Goal: Task Accomplishment & Management: Manage account settings

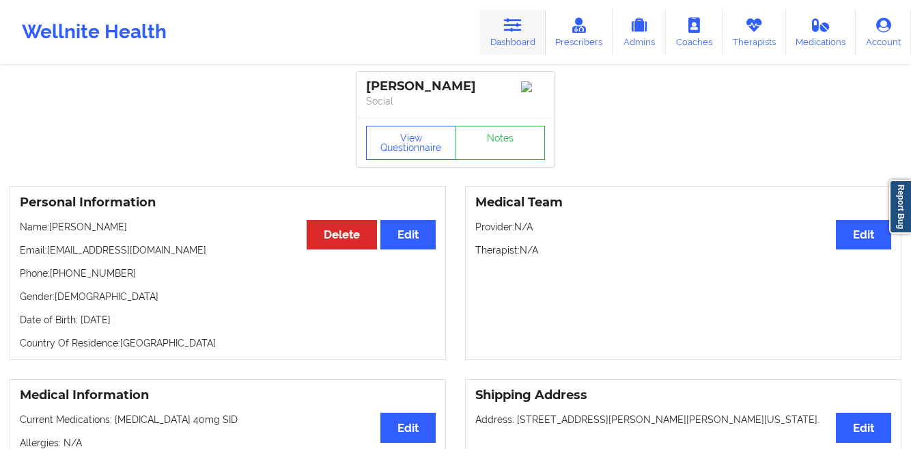
scroll to position [174, 0]
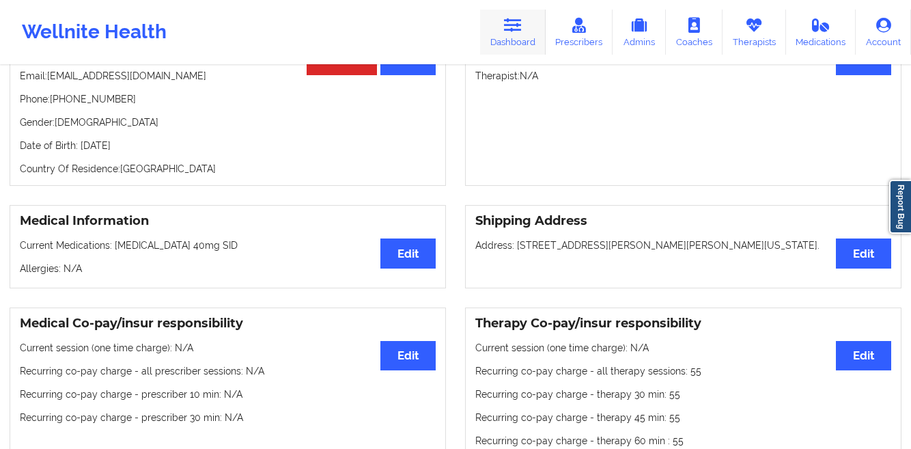
drag, startPoint x: 0, startPoint y: 0, endPoint x: 515, endPoint y: 23, distance: 515.6
click at [515, 23] on icon at bounding box center [513, 25] width 18 height 15
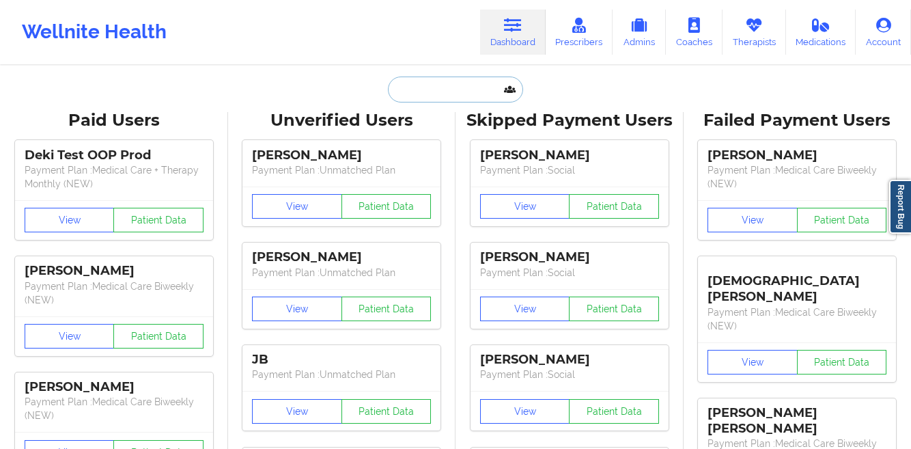
click at [437, 91] on input "text" at bounding box center [455, 90] width 135 height 26
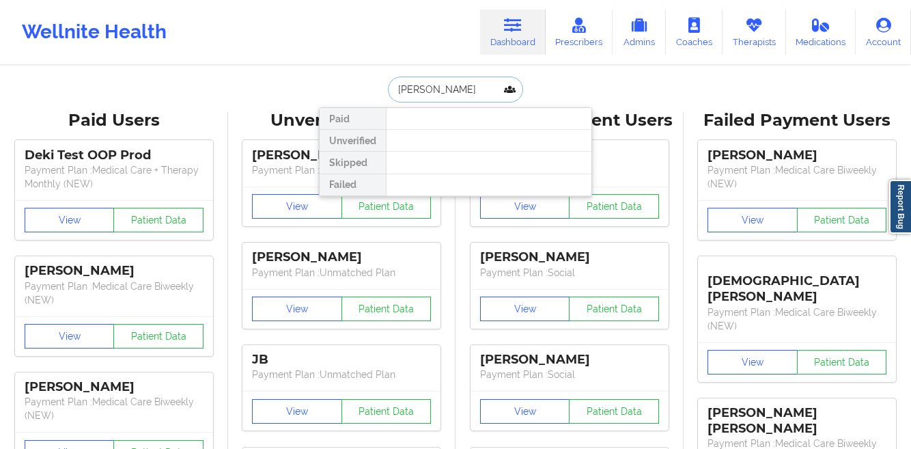
click at [434, 94] on input "[PERSON_NAME]" at bounding box center [455, 90] width 135 height 26
type input "[PERSON_NAME]"
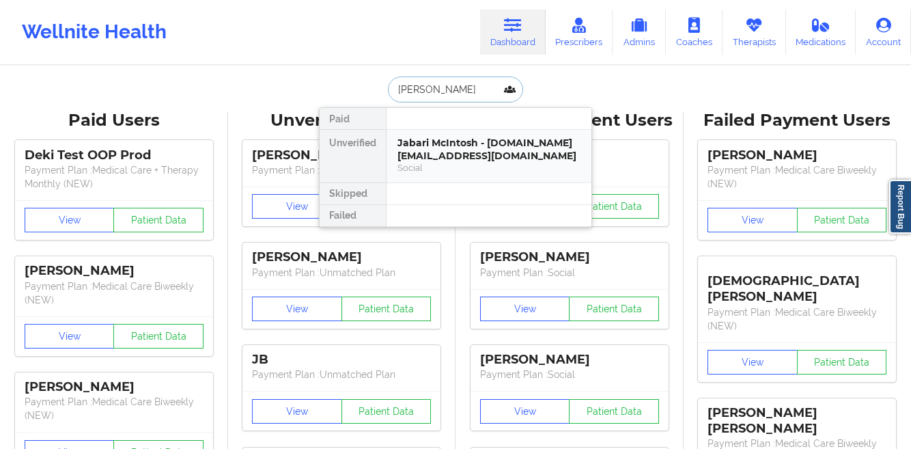
click at [434, 135] on div "Jabari McIntosh - [DOMAIN_NAME][EMAIL_ADDRESS][DOMAIN_NAME] Social" at bounding box center [489, 156] width 205 height 53
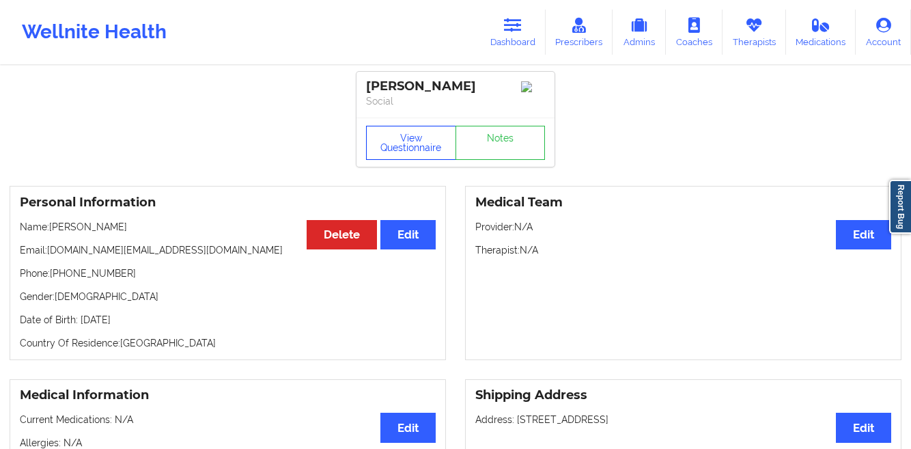
click at [378, 154] on button "View Questionnaire" at bounding box center [411, 143] width 90 height 34
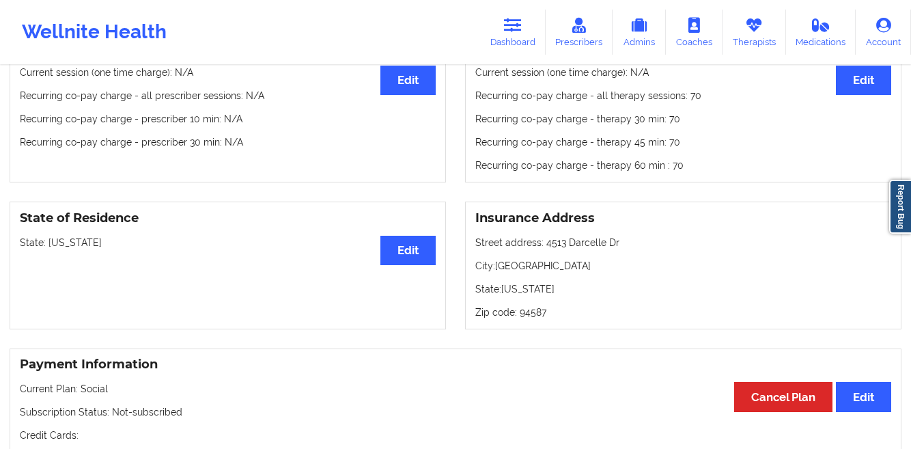
scroll to position [120, 0]
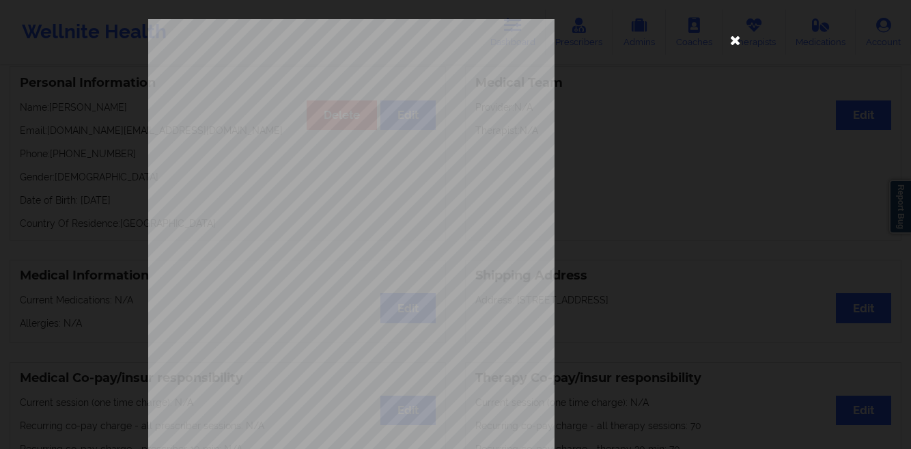
click at [734, 40] on icon at bounding box center [736, 40] width 22 height 22
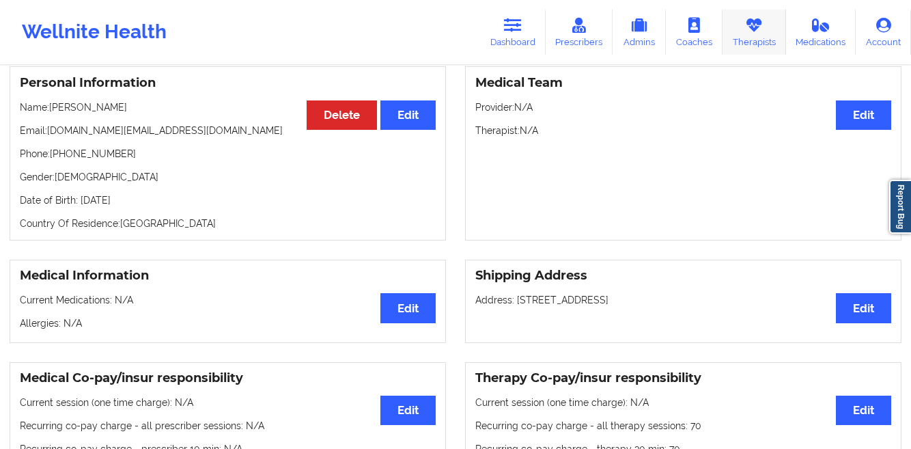
click at [754, 39] on link "Therapists" at bounding box center [755, 32] width 64 height 45
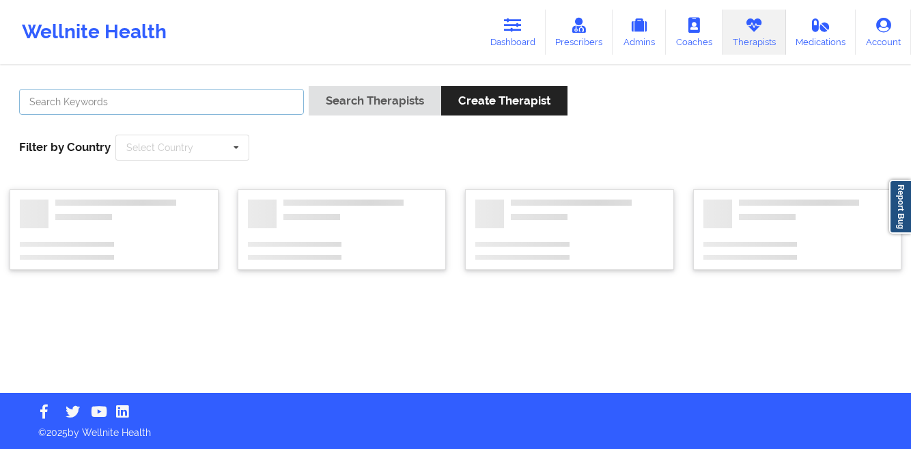
click at [220, 102] on input "text" at bounding box center [161, 102] width 285 height 26
paste input "[PERSON_NAME]"
type input "[PERSON_NAME]"
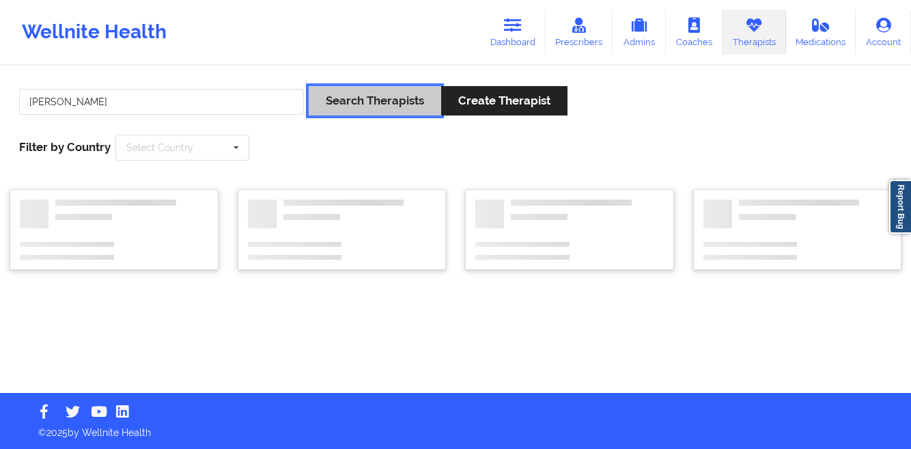
click at [388, 98] on button "Search Therapists" at bounding box center [375, 100] width 133 height 29
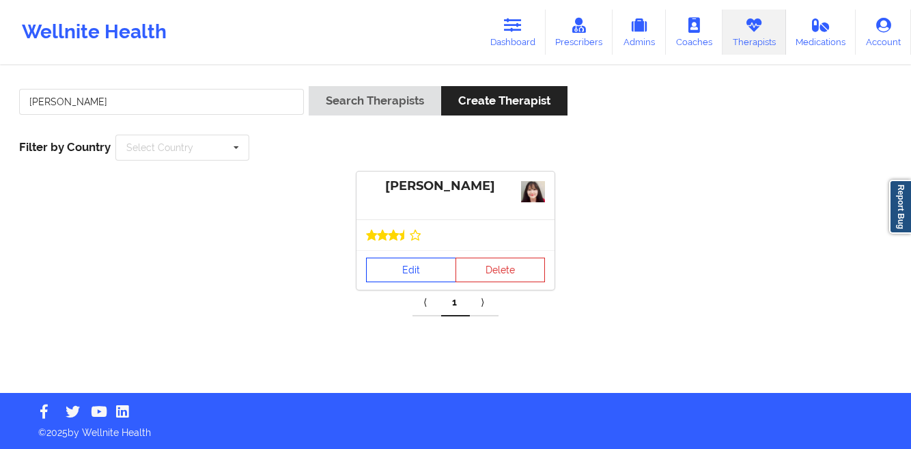
click at [387, 268] on link "Edit" at bounding box center [411, 270] width 90 height 25
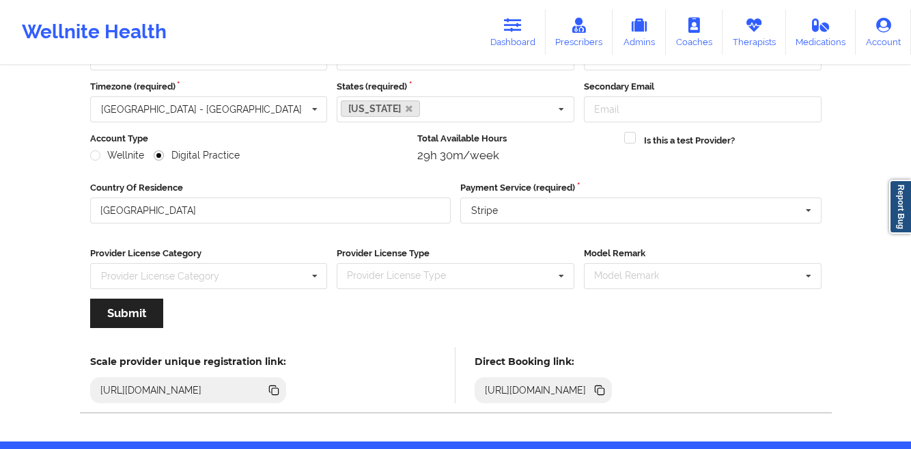
scroll to position [163, 0]
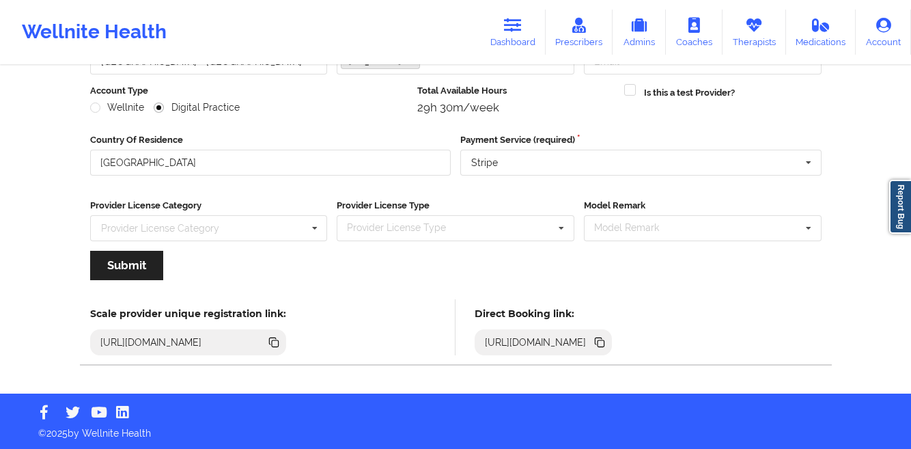
click at [605, 343] on icon at bounding box center [601, 343] width 7 height 7
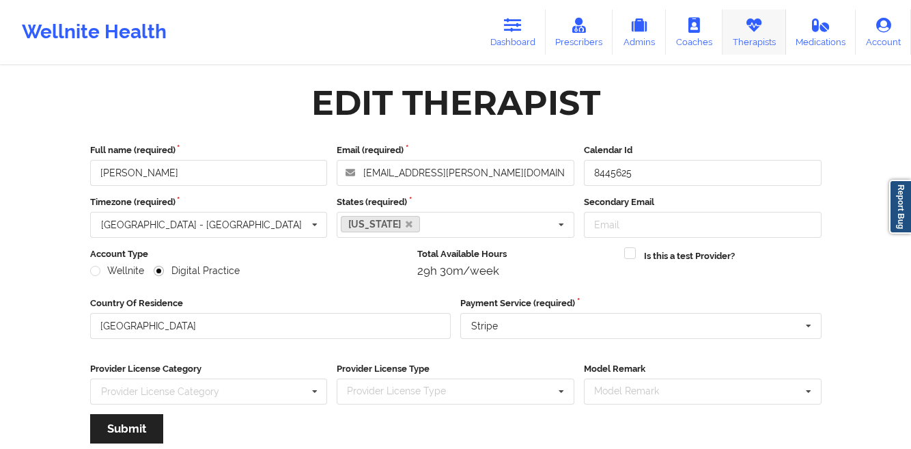
click at [747, 38] on link "Therapists" at bounding box center [755, 32] width 64 height 45
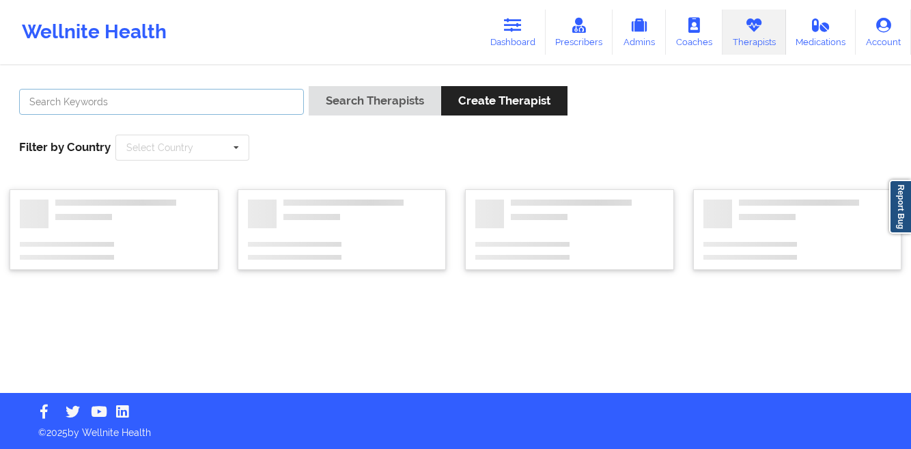
click at [228, 98] on input "text" at bounding box center [161, 102] width 285 height 26
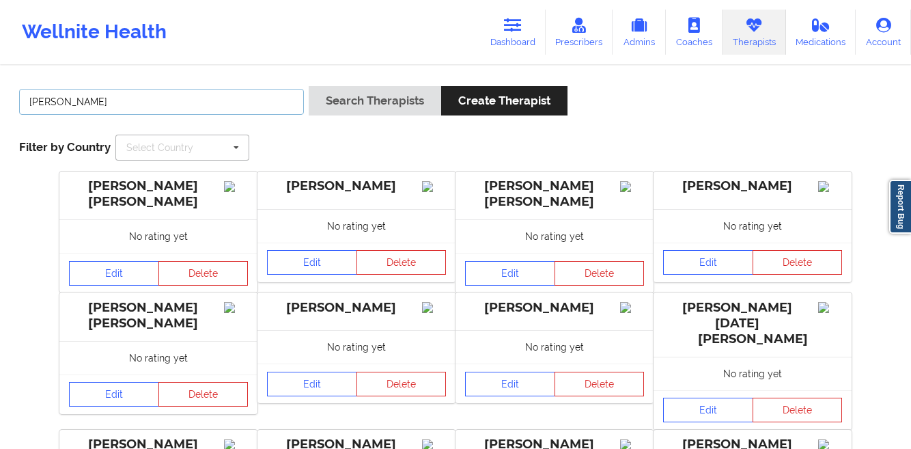
type input "[PERSON_NAME] [PERSON_NAME]"
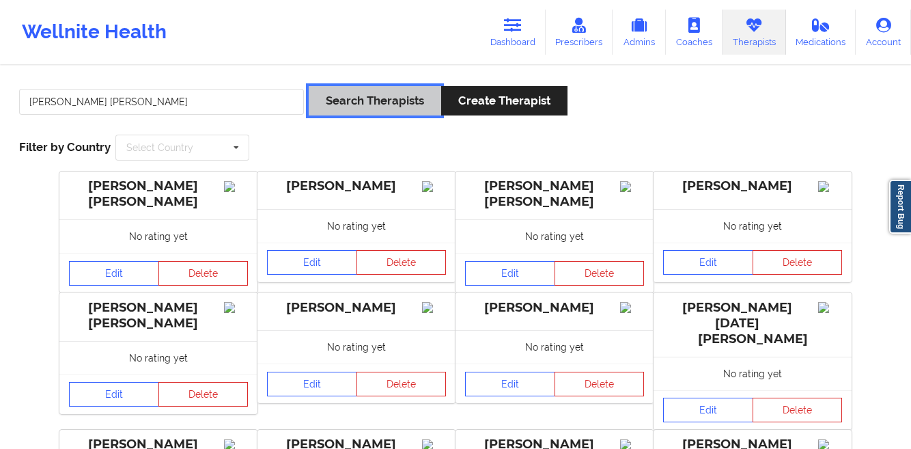
click at [341, 105] on button "Search Therapists" at bounding box center [375, 100] width 133 height 29
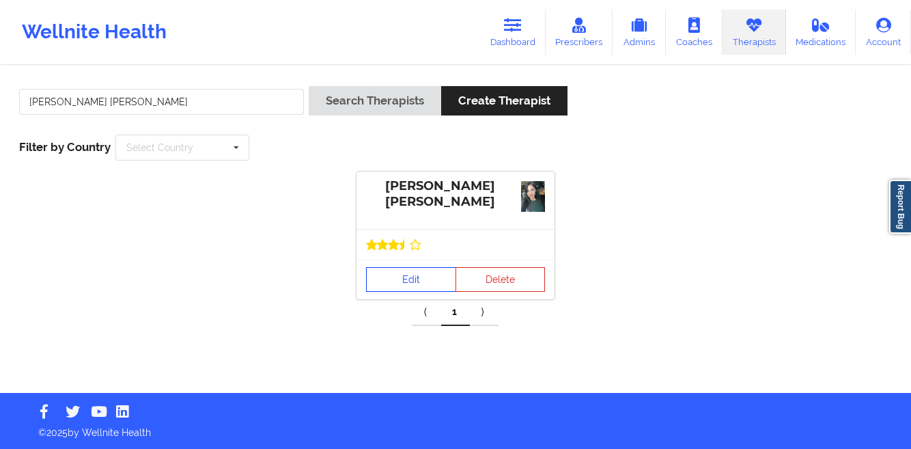
click at [379, 277] on link "Edit" at bounding box center [411, 279] width 90 height 25
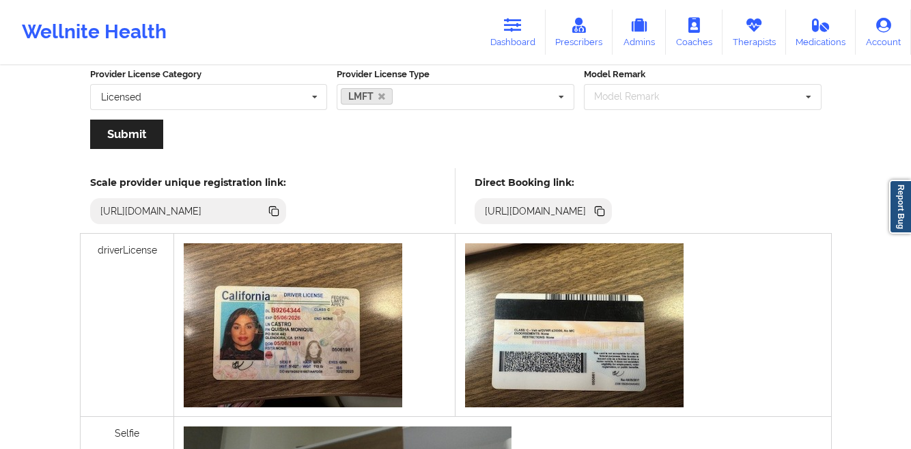
scroll to position [295, 0]
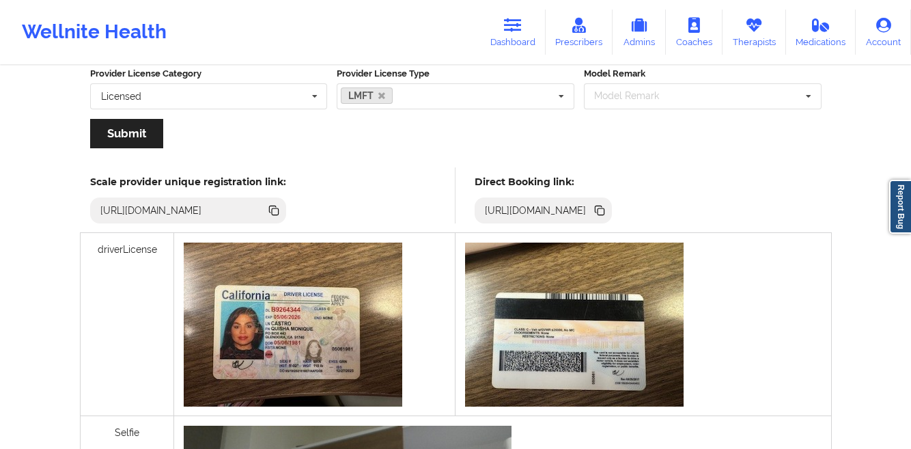
click at [605, 208] on icon at bounding box center [601, 211] width 7 height 7
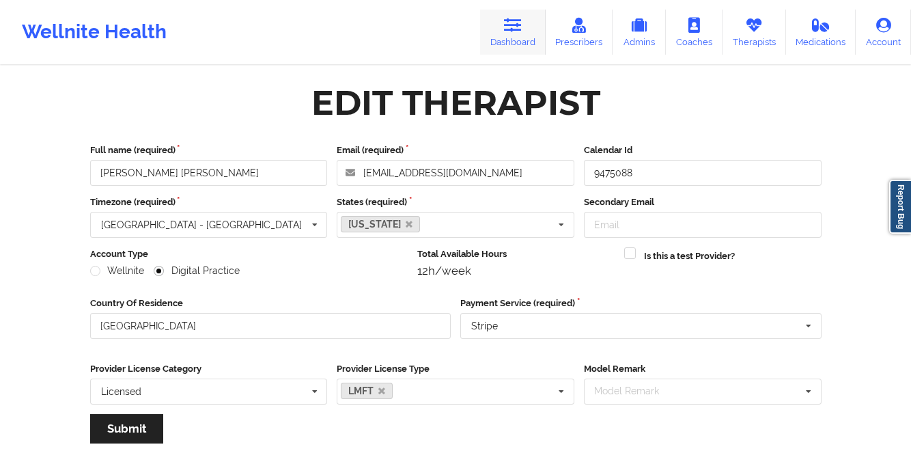
click at [500, 28] on link "Dashboard" at bounding box center [513, 32] width 66 height 45
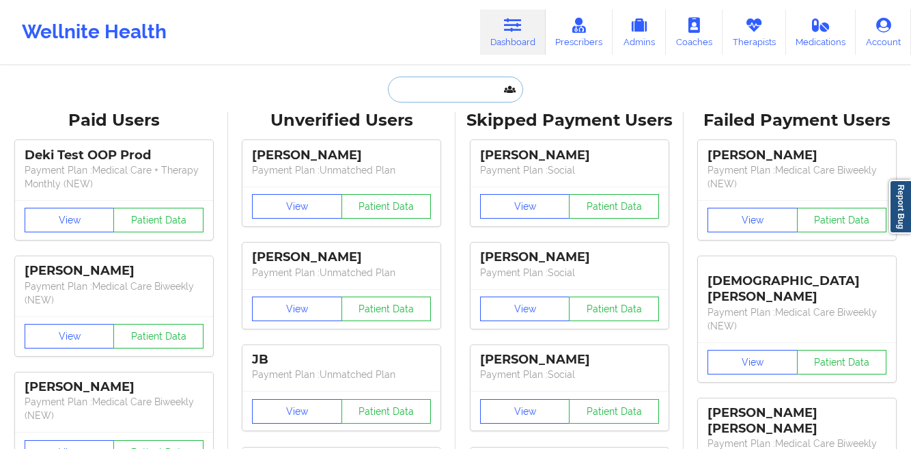
click at [407, 91] on input "text" at bounding box center [455, 90] width 135 height 26
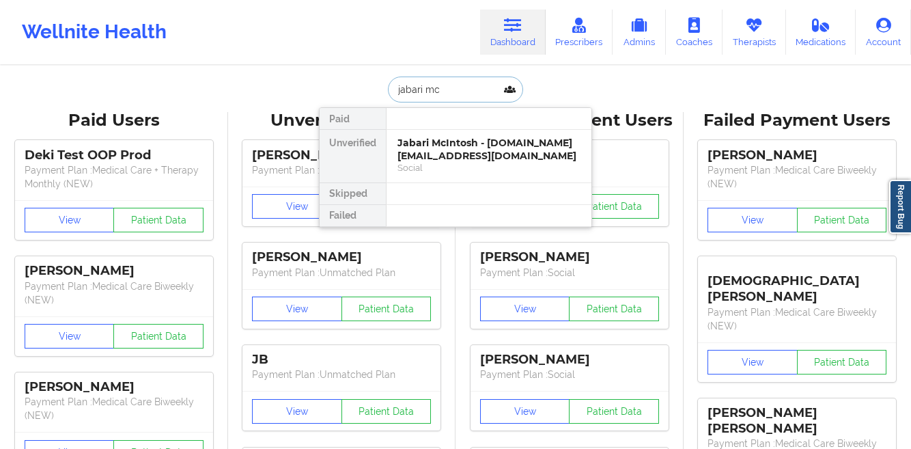
paste input "[PERSON_NAME]"
type input "[PERSON_NAME]"
click at [447, 159] on div "[PERSON_NAME] - [EMAIL_ADDRESS][DOMAIN_NAME]" at bounding box center [489, 149] width 183 height 25
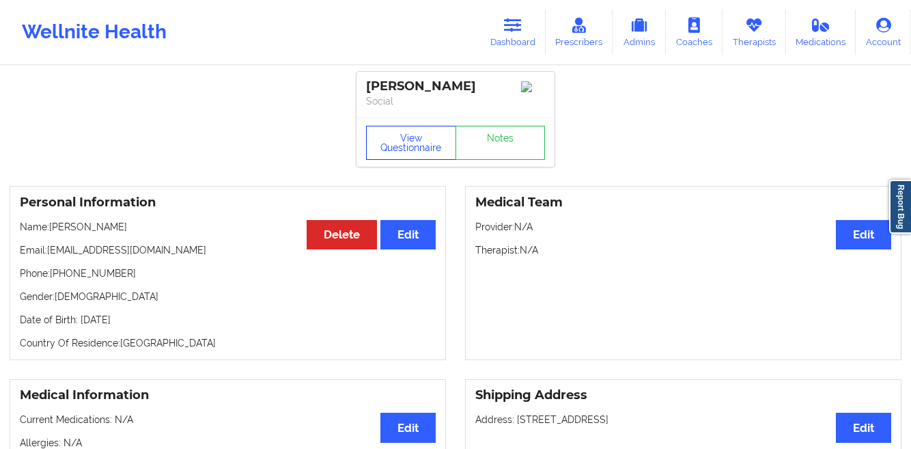
click at [402, 153] on button "View Questionnaire" at bounding box center [411, 143] width 90 height 34
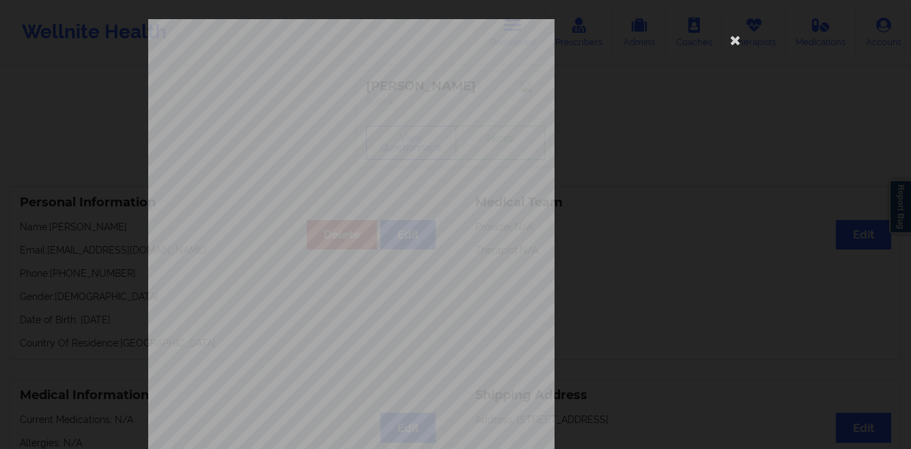
scroll to position [203, 0]
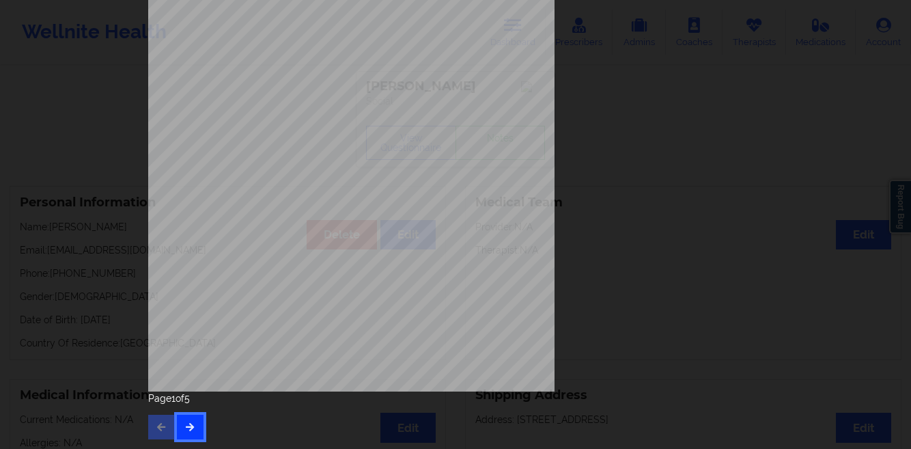
click at [185, 423] on icon "button" at bounding box center [190, 426] width 12 height 8
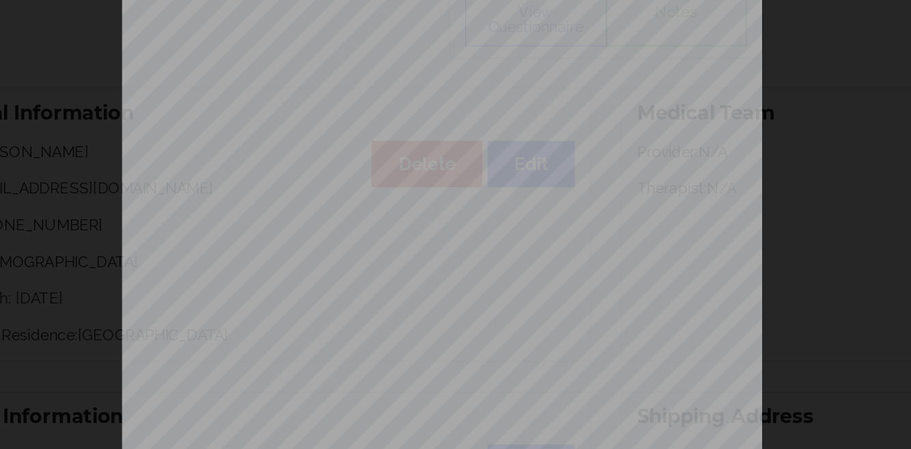
scroll to position [102, 0]
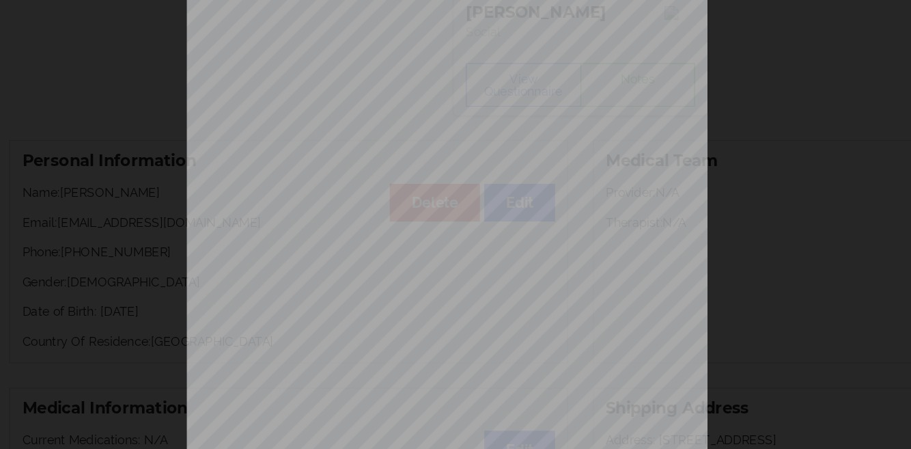
click at [88, 258] on div "Insurance company type details by patient commercial Insurance Member ID for pa…" at bounding box center [455, 224] width 911 height 449
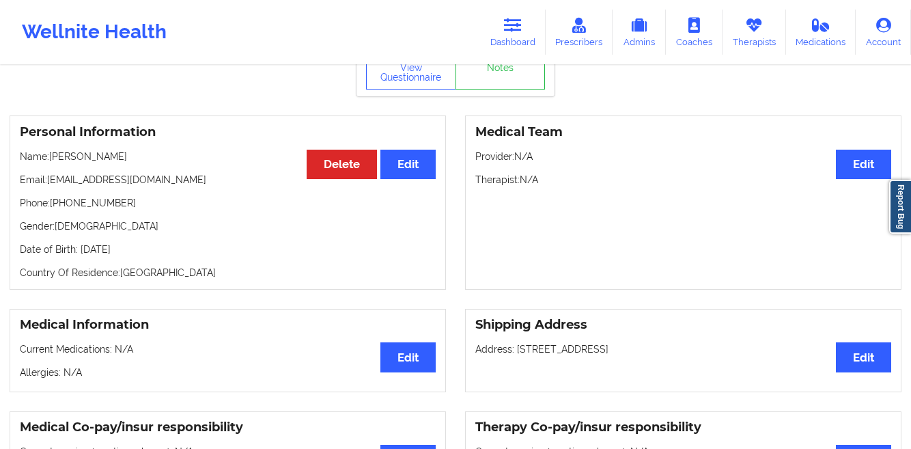
scroll to position [88, 0]
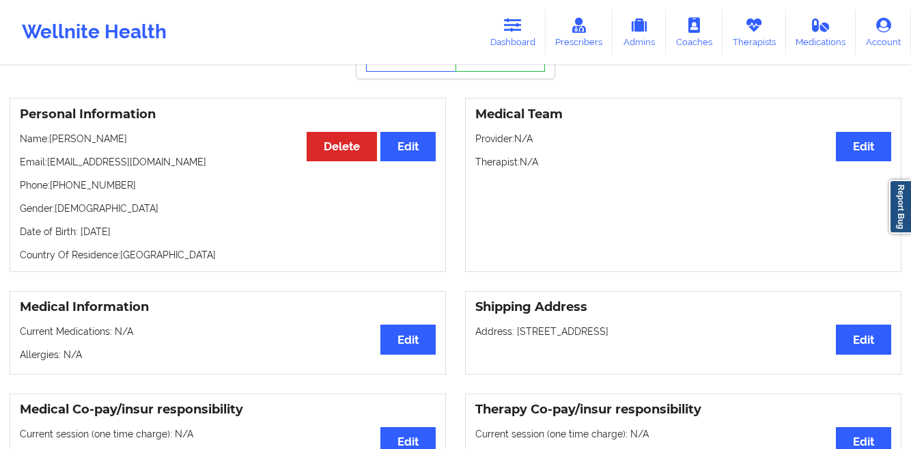
drag, startPoint x: 165, startPoint y: 238, endPoint x: 79, endPoint y: 238, distance: 86.8
click at [79, 238] on p "Date of Birth: [DEMOGRAPHIC_DATA]" at bounding box center [228, 232] width 416 height 14
copy p "[DATE]"
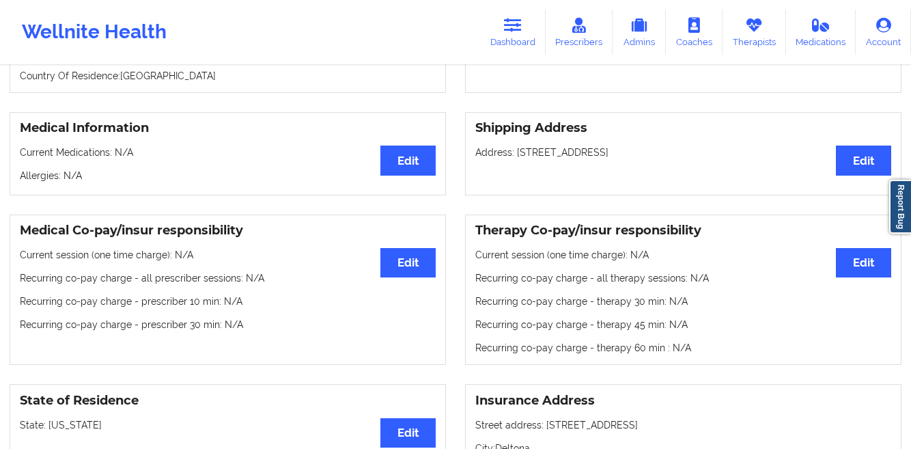
scroll to position [0, 0]
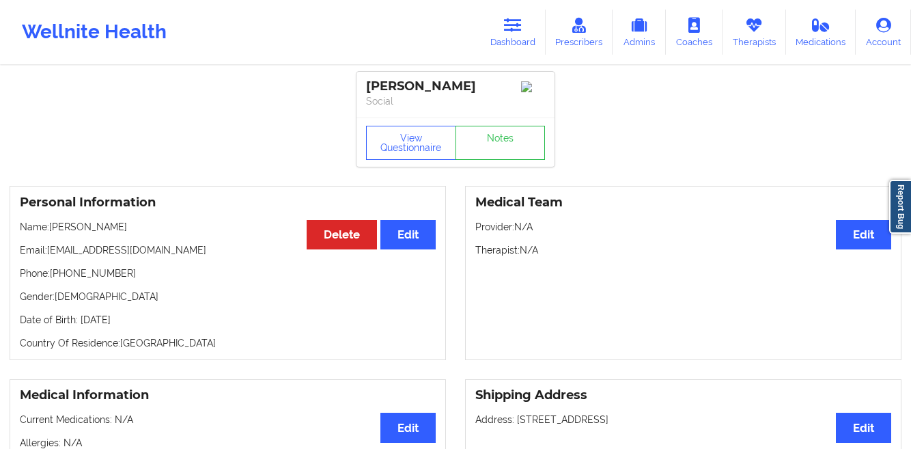
drag, startPoint x: 146, startPoint y: 230, endPoint x: 51, endPoint y: 234, distance: 95.1
click at [51, 234] on p "Name: [PERSON_NAME]" at bounding box center [228, 227] width 416 height 14
copy p "[PERSON_NAME]"
click at [381, 152] on button "View Questionnaire" at bounding box center [411, 143] width 90 height 34
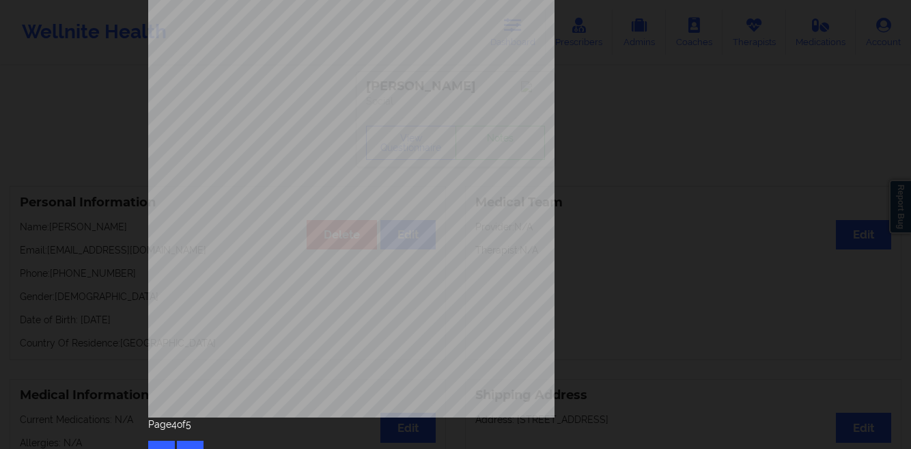
scroll to position [203, 0]
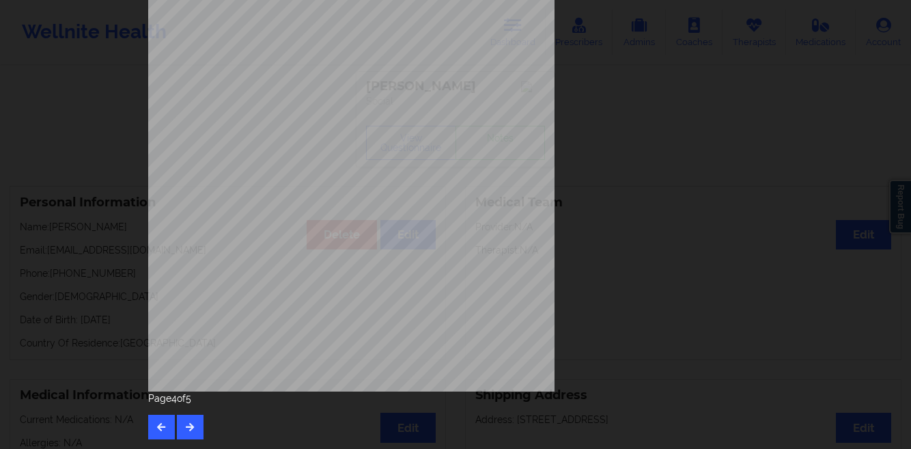
click at [143, 429] on div "Insurance company type details by patient commercial Insurance Member ID for pa…" at bounding box center [456, 128] width 634 height 642
click at [156, 429] on icon "button" at bounding box center [162, 426] width 12 height 8
